Goal: Transaction & Acquisition: Purchase product/service

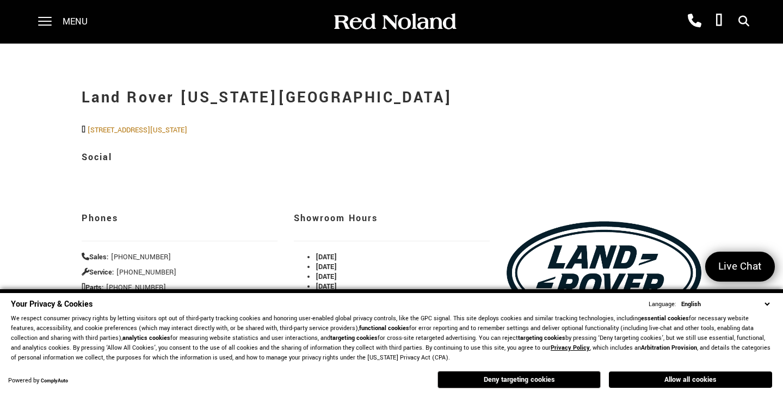
click at [770, 303] on select "English Spanish / Español English / [GEOGRAPHIC_DATA] Korean / 한국어 Vietnamese /…" at bounding box center [726, 304] width 94 height 10
click at [521, 375] on button "Deny targeting cookies" at bounding box center [519, 379] width 163 height 17
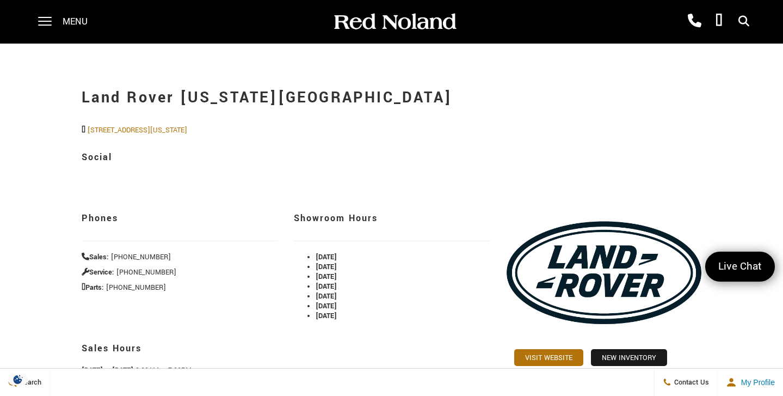
click at [54, 23] on div "Menu" at bounding box center [66, 22] width 79 height 44
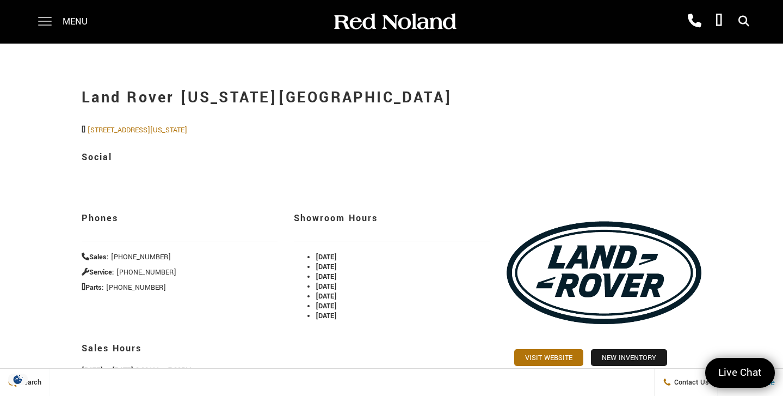
click at [48, 23] on span at bounding box center [45, 22] width 14 height 44
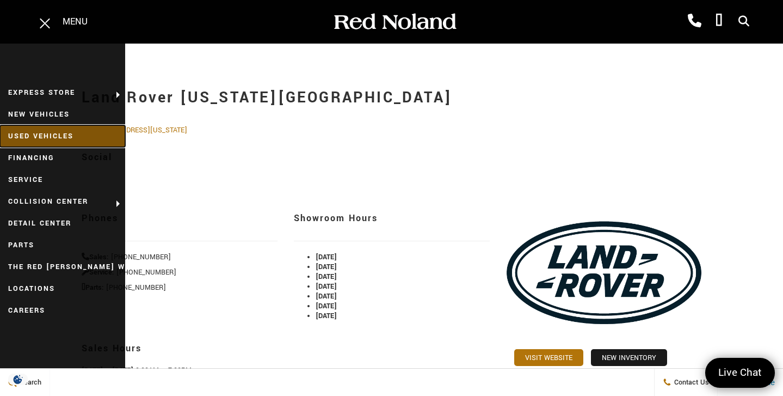
click at [60, 133] on link "Used Vehicles" at bounding box center [62, 136] width 125 height 22
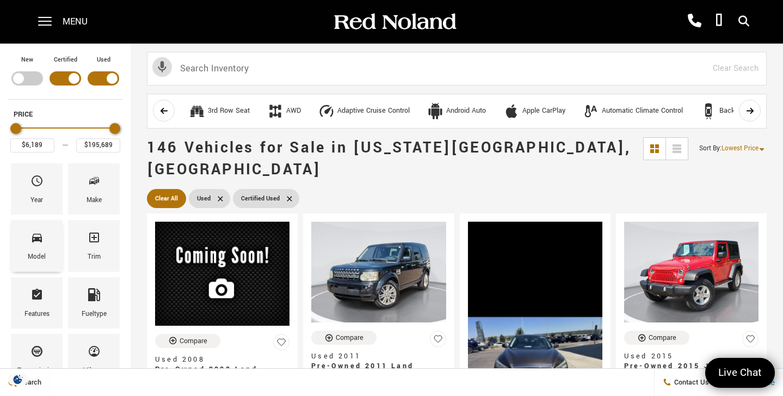
click at [37, 253] on div "Model" at bounding box center [37, 257] width 18 height 12
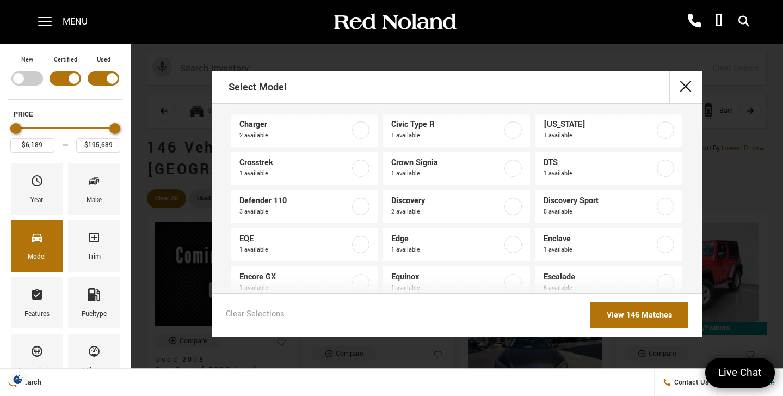
scroll to position [162, 0]
click at [513, 206] on label at bounding box center [513, 205] width 17 height 17
type input "$43,802"
type input "$55,322"
checkbox input "true"
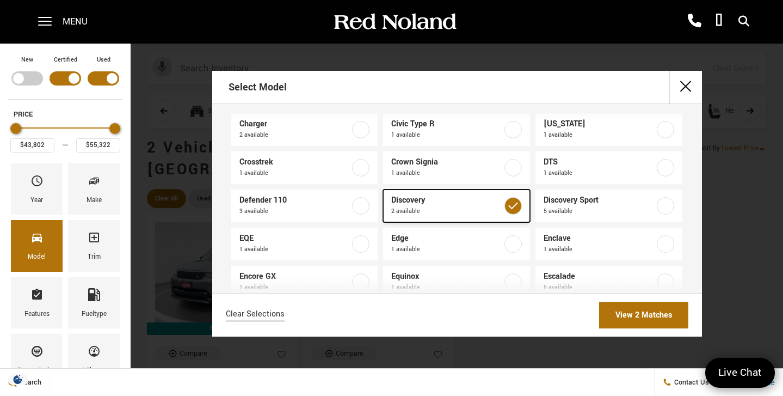
click at [513, 206] on label at bounding box center [513, 205] width 17 height 17
type input "$6,189"
type input "$195,689"
checkbox input "false"
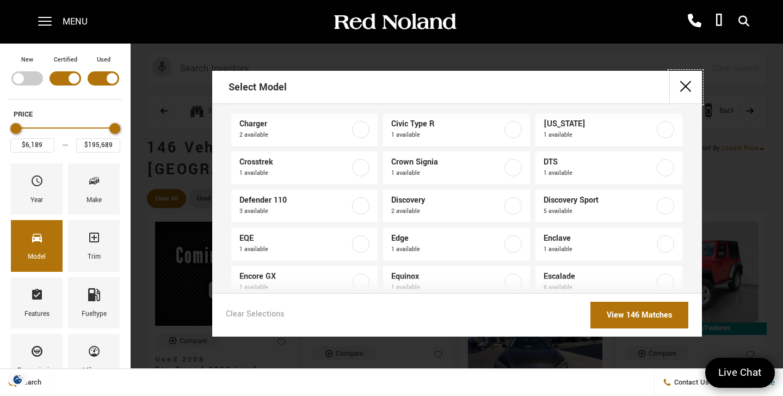
click at [681, 89] on button "close" at bounding box center [686, 87] width 33 height 33
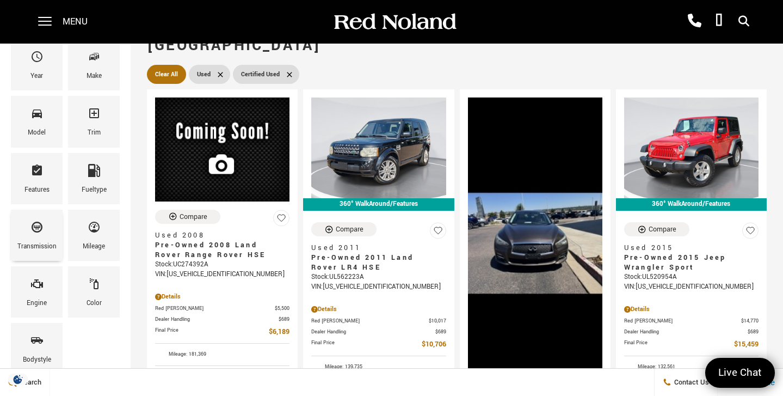
scroll to position [133, 0]
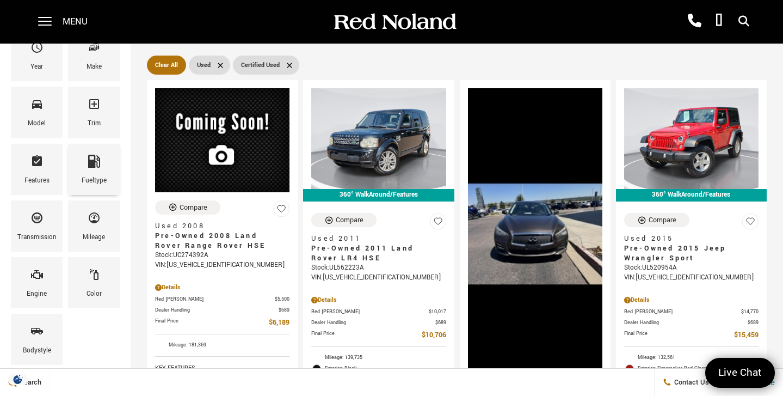
click at [84, 179] on div "Fueltype" at bounding box center [94, 181] width 25 height 12
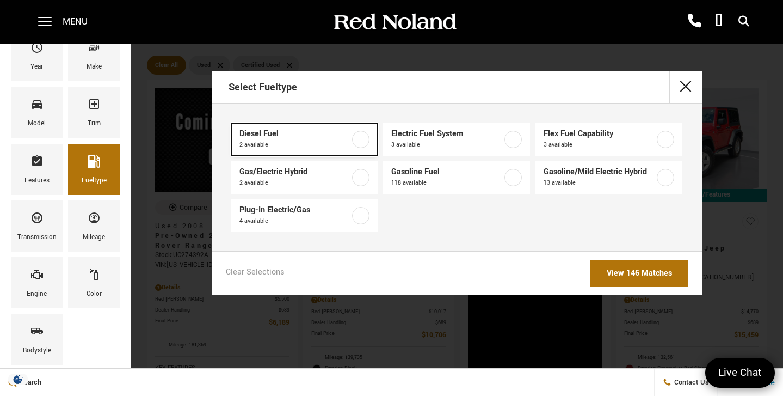
click at [377, 141] on link "Diesel Fuel 2 available" at bounding box center [304, 139] width 147 height 33
type input "$60,188"
type input "$65,688"
checkbox input "true"
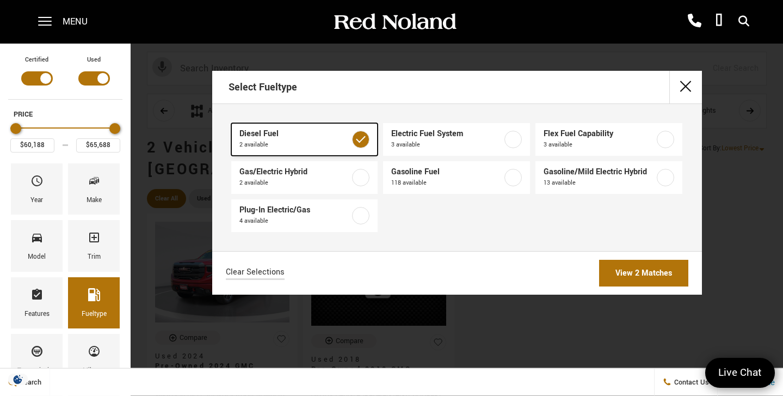
click at [363, 142] on label at bounding box center [360, 139] width 17 height 17
type input "$6,189"
type input "$195,689"
checkbox input "false"
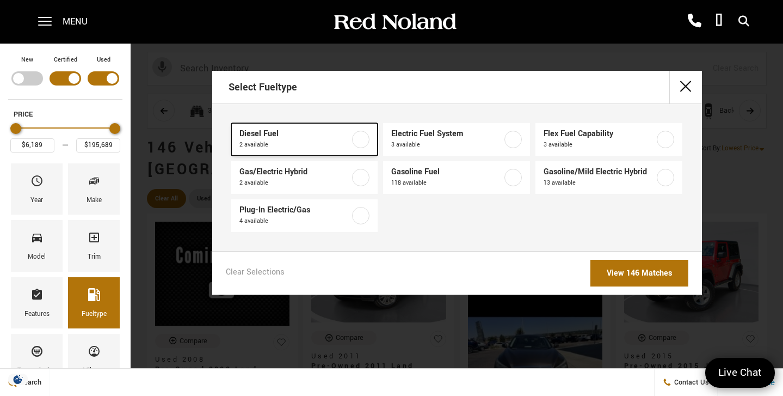
click at [363, 142] on label at bounding box center [360, 139] width 17 height 17
type input "$60,188"
type input "$65,688"
checkbox input "true"
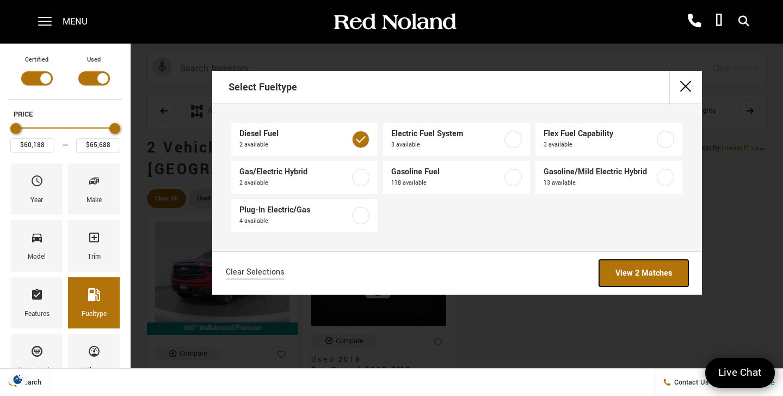
click at [626, 272] on link "View 2 Matches" at bounding box center [643, 273] width 89 height 27
